Goal: Task Accomplishment & Management: Use online tool/utility

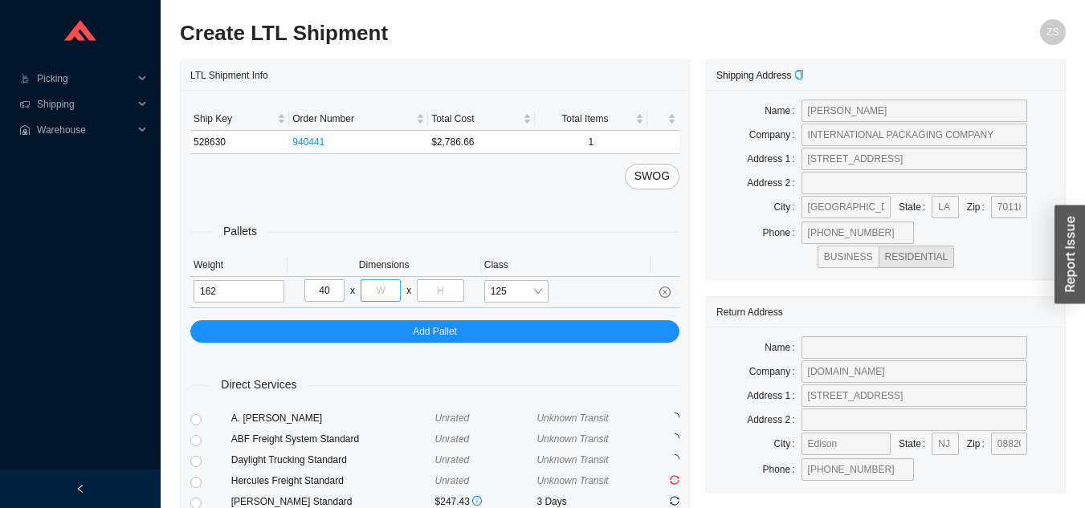
type input "40"
click at [385, 287] on input "tel" at bounding box center [380, 290] width 40 height 22
type input "48"
click at [432, 293] on input "tel" at bounding box center [440, 290] width 47 height 22
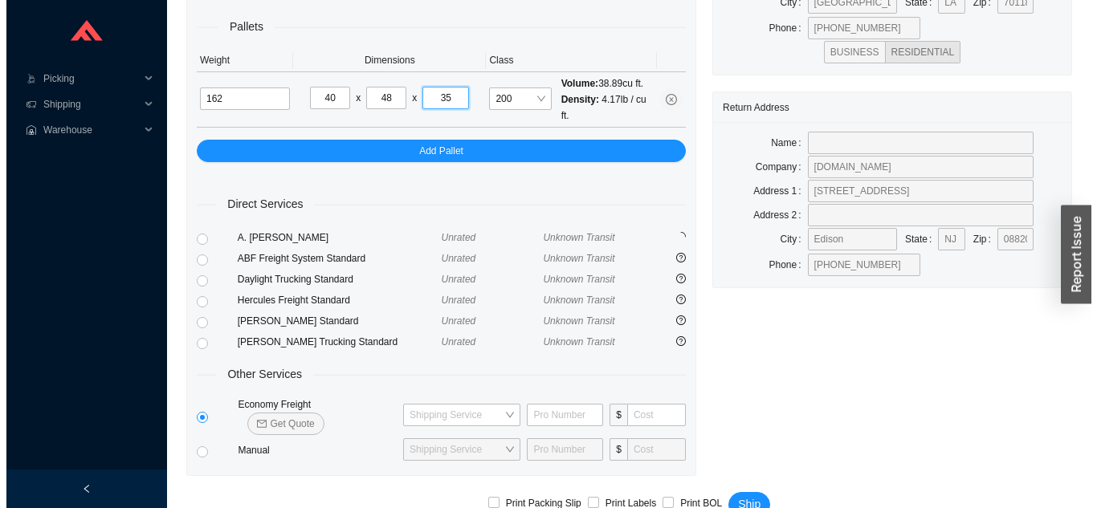
scroll to position [219, 0]
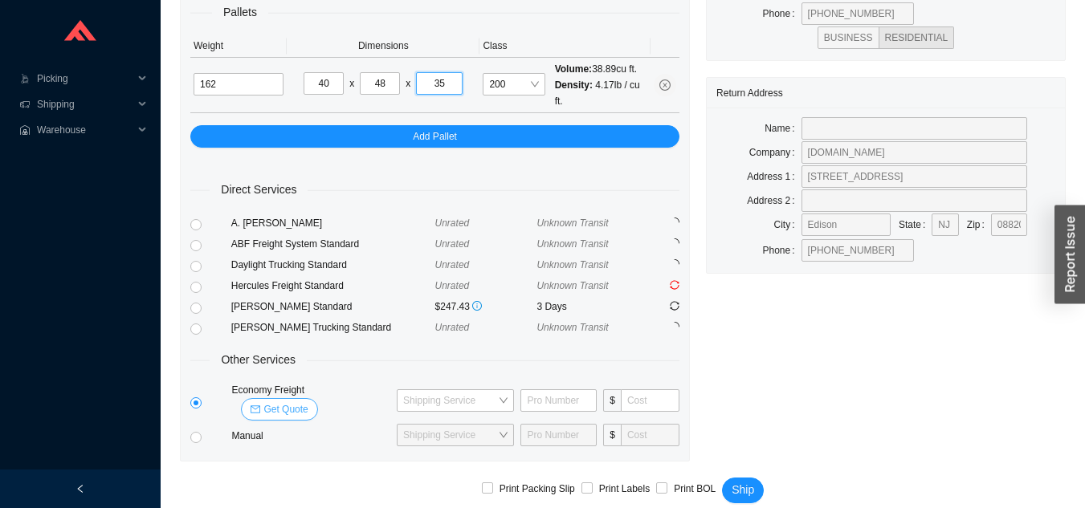
type input "35"
click at [307, 401] on span "Get Quote" at bounding box center [285, 409] width 44 height 16
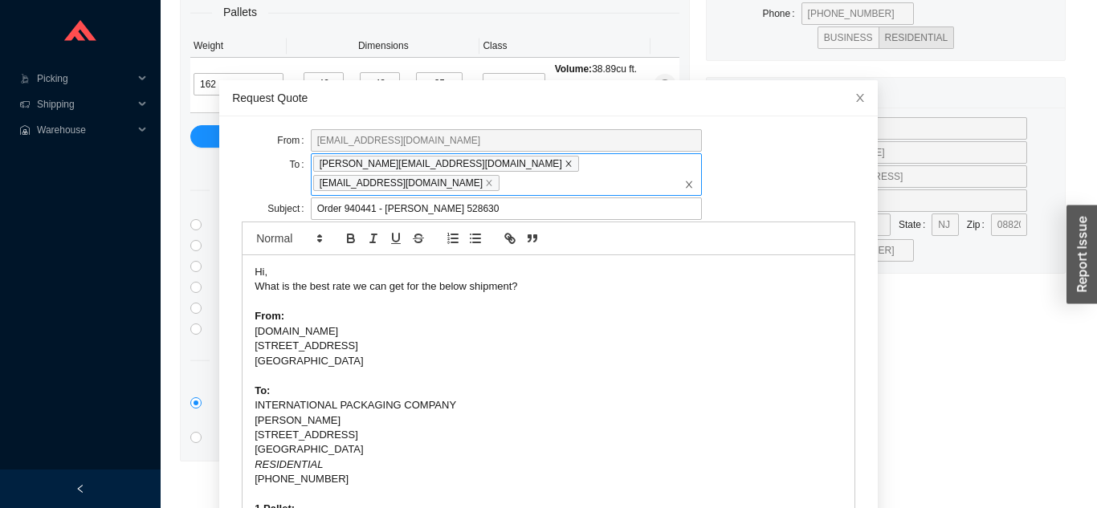
click at [565, 165] on icon "close" at bounding box center [568, 164] width 6 height 6
click at [502, 174] on input "[PERSON_NAME][EMAIL_ADDRESS][DOMAIN_NAME] [EMAIL_ADDRESS][DOMAIN_NAME]" at bounding box center [507, 183] width 11 height 18
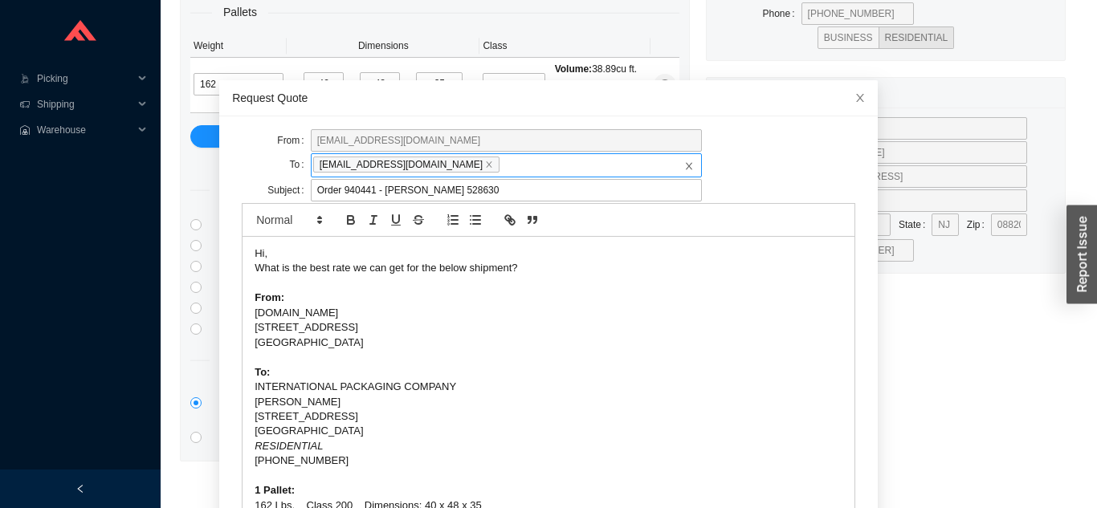
scroll to position [57, 0]
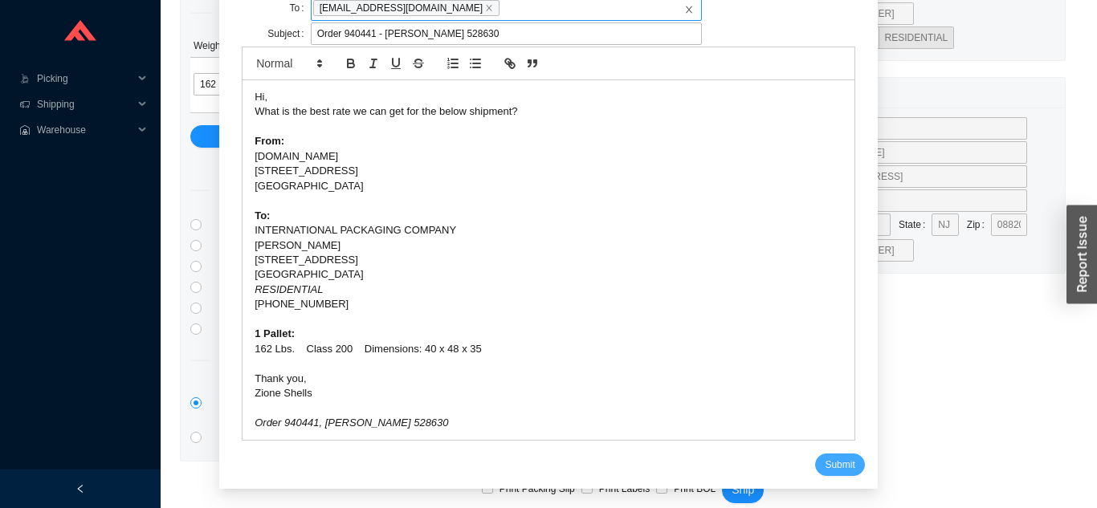
click at [824, 463] on span "Submit" at bounding box center [839, 465] width 30 height 16
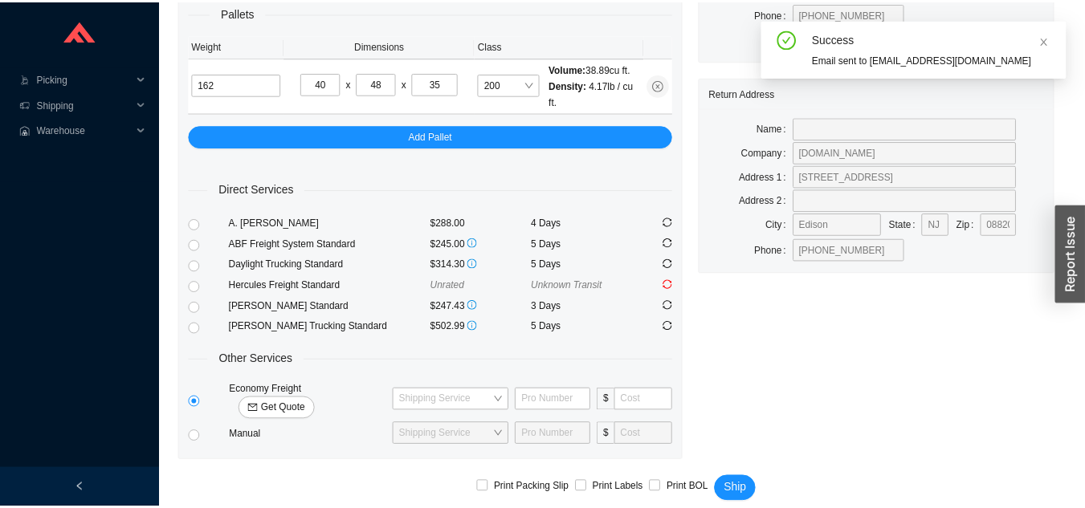
scroll to position [0, 0]
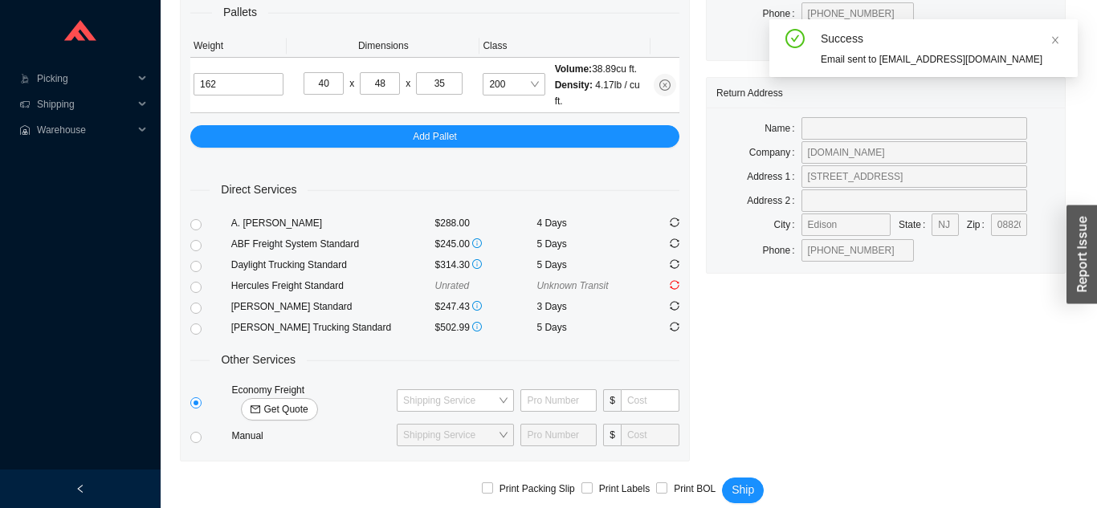
click at [820, 462] on div "Print Packing Slip Print Labels Print BOL Ship" at bounding box center [622, 495] width 885 height 66
